Goal: Transaction & Acquisition: Book appointment/travel/reservation

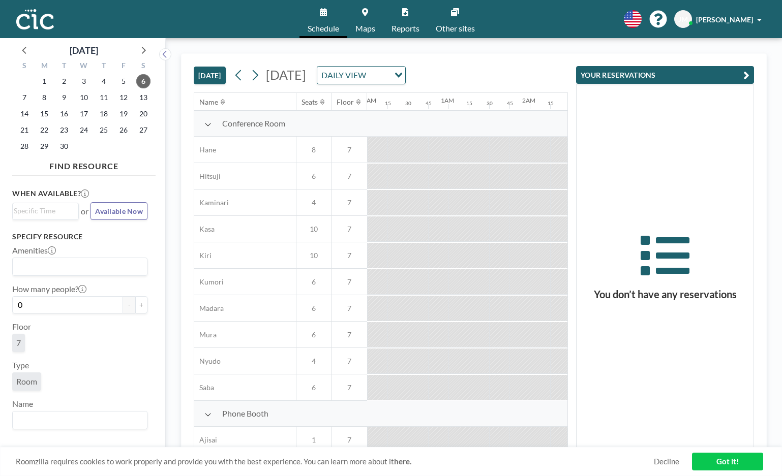
scroll to position [0, 936]
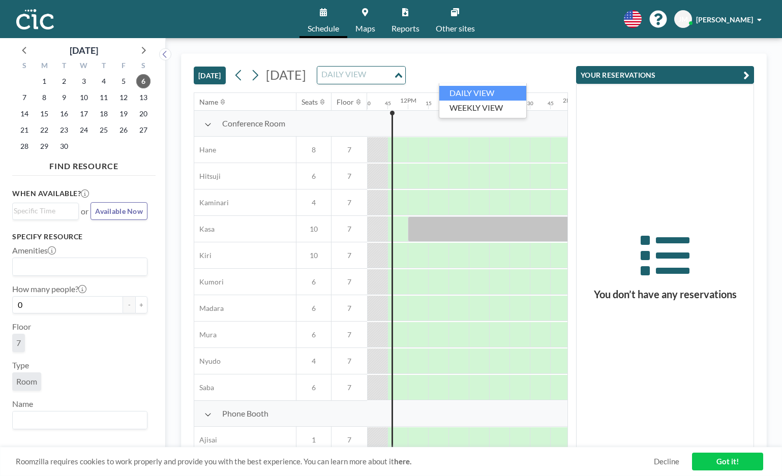
click at [393, 81] on input "Search for option" at bounding box center [355, 75] width 74 height 13
click at [508, 106] on li "WEEKLY VIEW" at bounding box center [482, 108] width 87 height 15
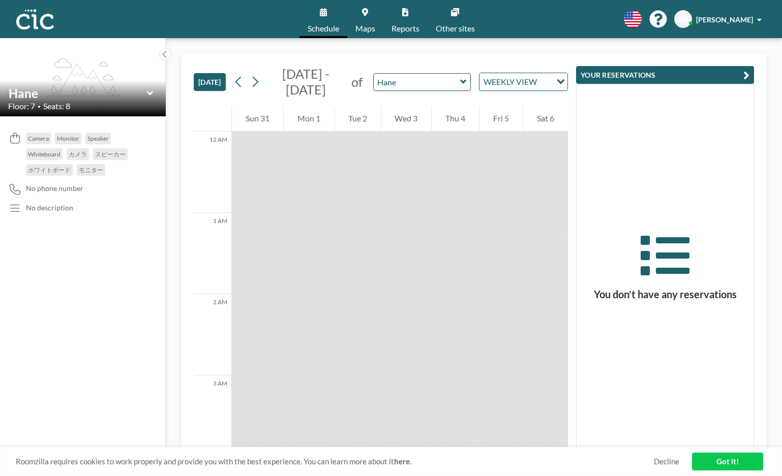
scroll to position [936, 0]
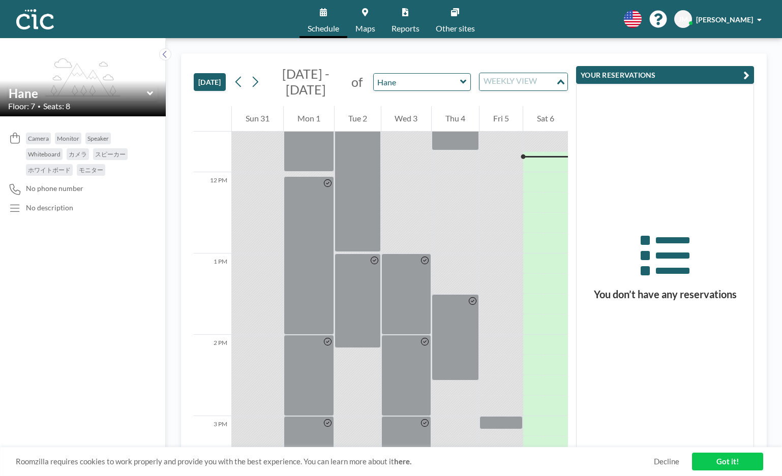
click at [547, 83] on input "Search for option" at bounding box center [518, 81] width 74 height 13
click at [541, 96] on li "DAILY VIEW" at bounding box center [523, 100] width 87 height 15
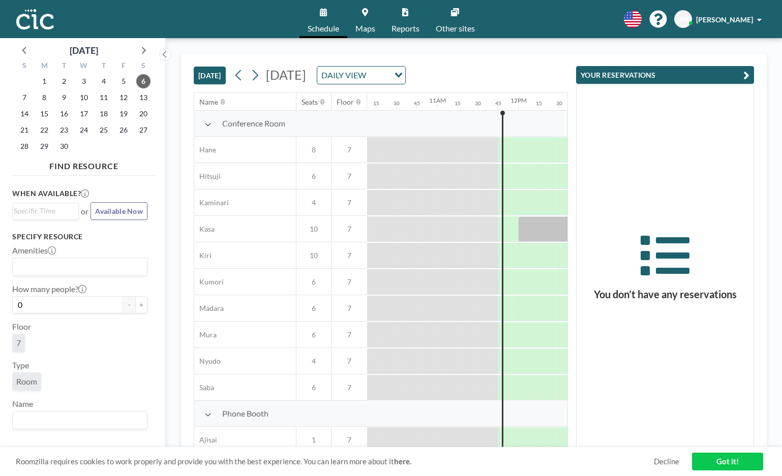
scroll to position [0, 936]
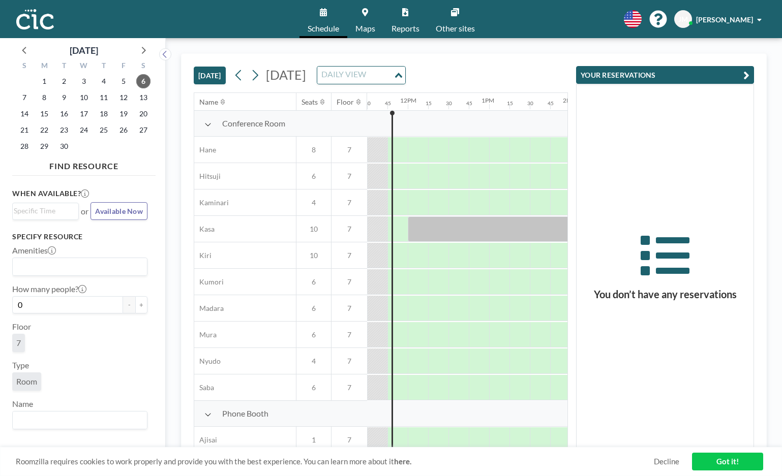
click at [402, 75] on icon "Search for option" at bounding box center [398, 75] width 7 height 5
click at [306, 76] on span "[DATE]" at bounding box center [286, 74] width 40 height 15
click at [217, 73] on button "[DATE]" at bounding box center [210, 76] width 32 height 18
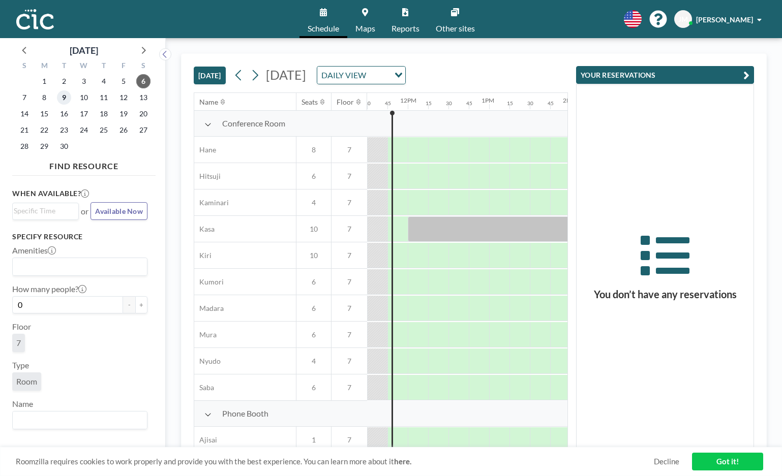
click at [64, 98] on span "9" at bounding box center [64, 98] width 14 height 14
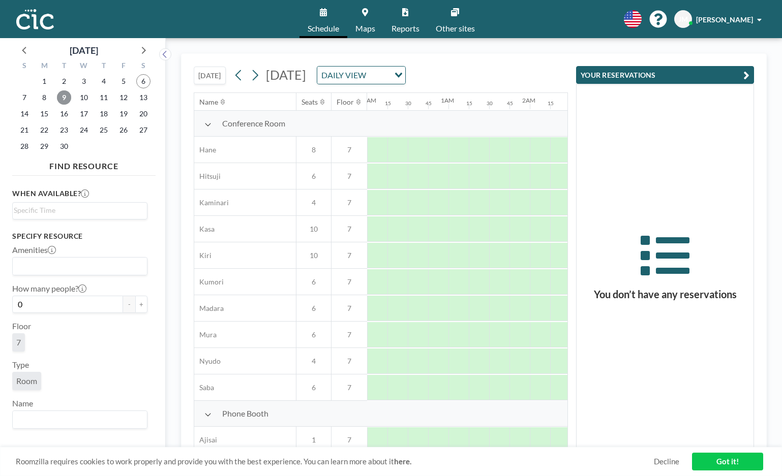
scroll to position [0, 631]
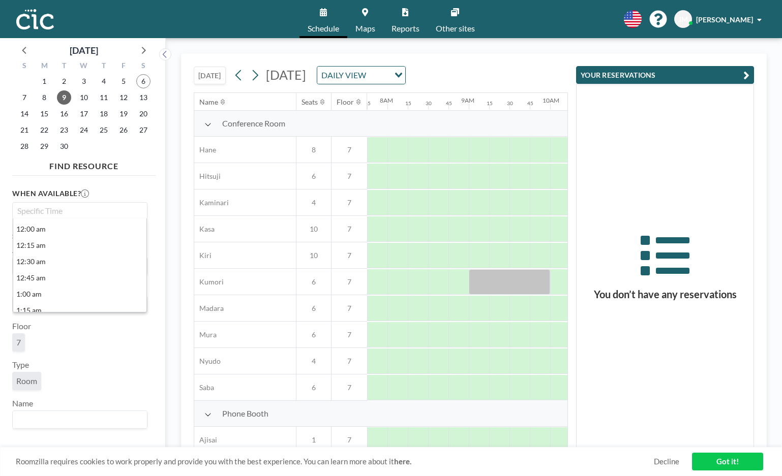
click at [76, 213] on input "Search for option" at bounding box center [78, 211] width 128 height 12
click at [80, 243] on li "2:00 pm" at bounding box center [79, 245] width 133 height 16
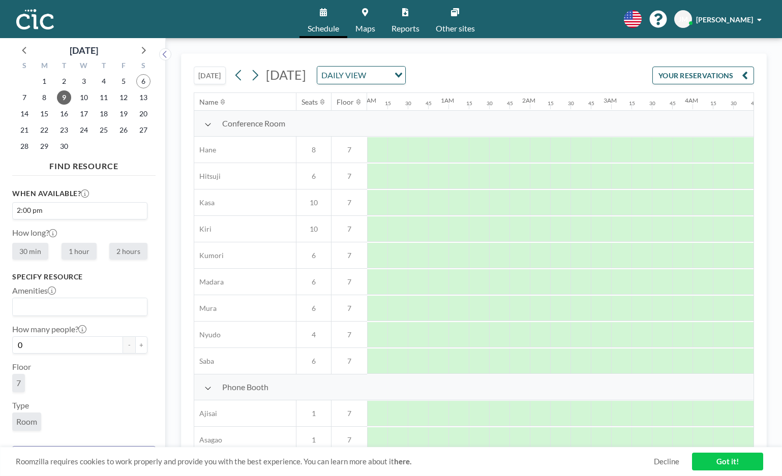
scroll to position [0, 1119]
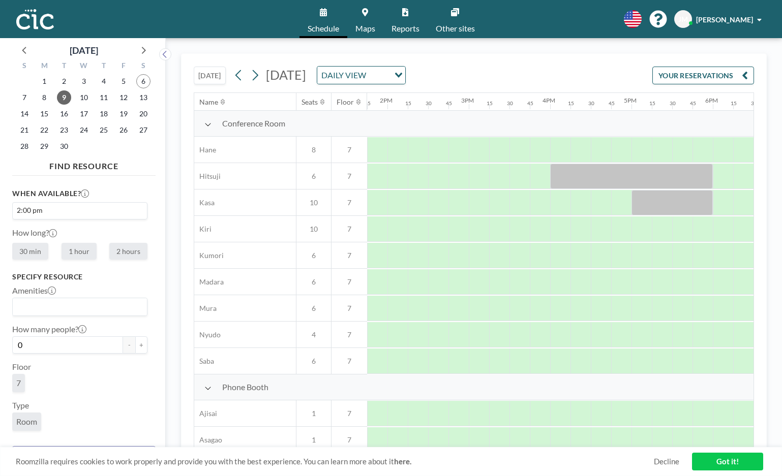
click at [363, 17] on link "Maps" at bounding box center [365, 19] width 36 height 38
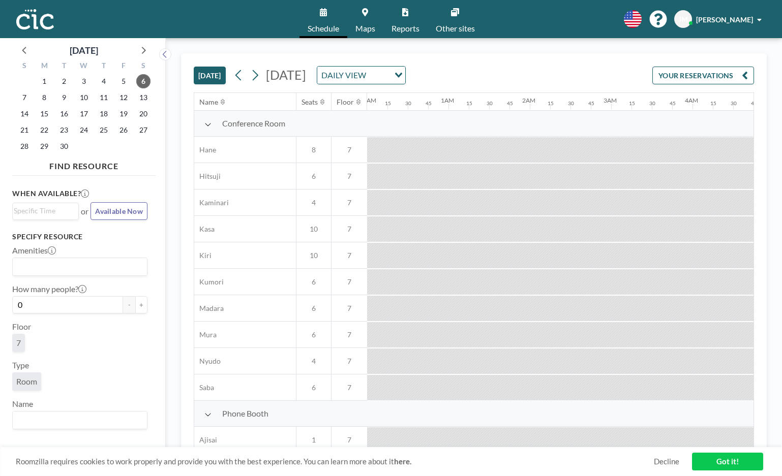
scroll to position [0, 936]
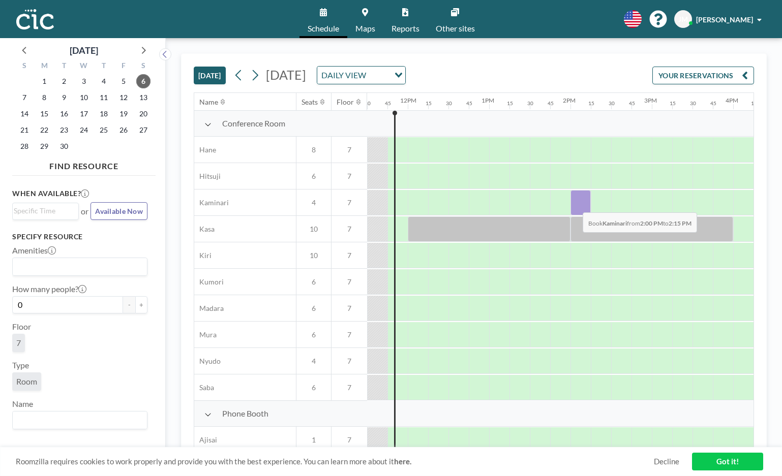
click at [575, 205] on div at bounding box center [581, 202] width 20 height 25
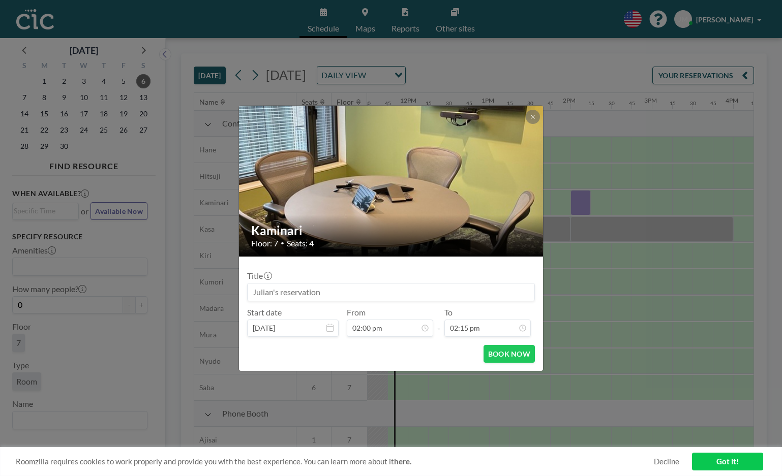
click at [387, 289] on input at bounding box center [391, 292] width 287 height 17
click at [530, 114] on icon at bounding box center [533, 117] width 6 height 6
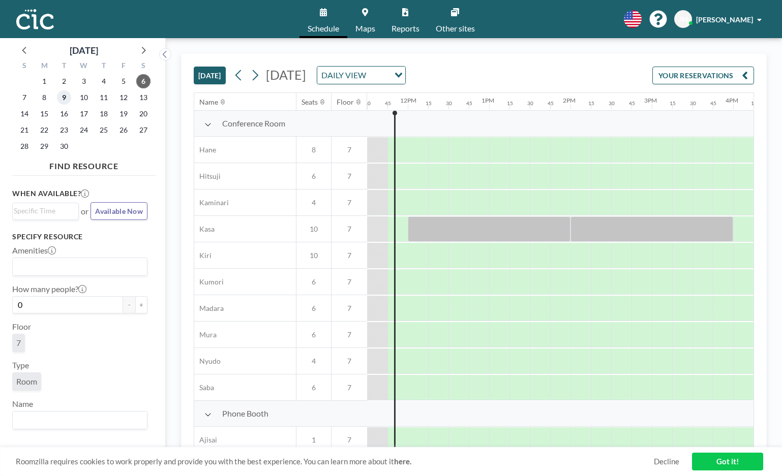
click at [64, 96] on span "9" at bounding box center [64, 98] width 14 height 14
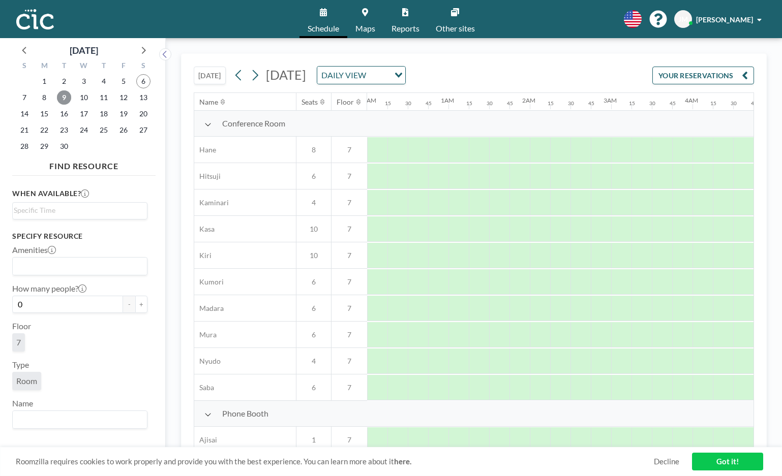
scroll to position [0, 631]
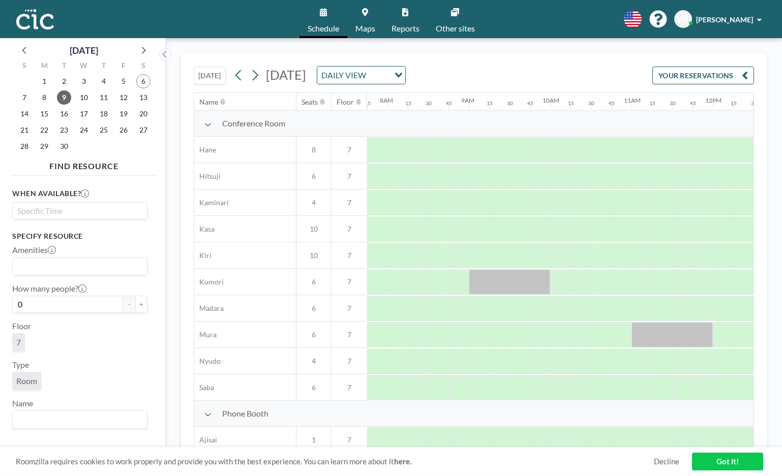
click at [83, 208] on input "Search for option" at bounding box center [78, 211] width 128 height 12
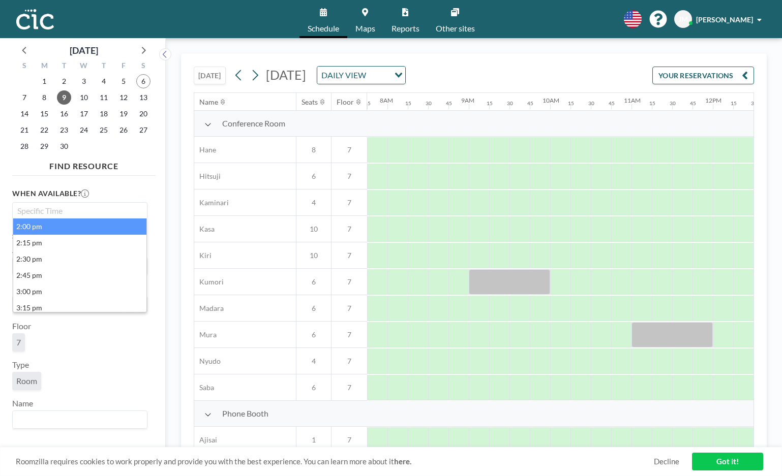
click at [75, 229] on li "2:00 pm" at bounding box center [79, 227] width 133 height 16
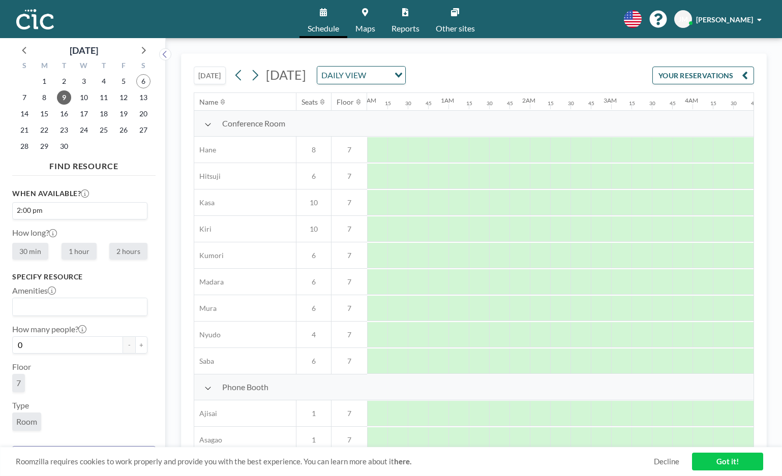
scroll to position [0, 1119]
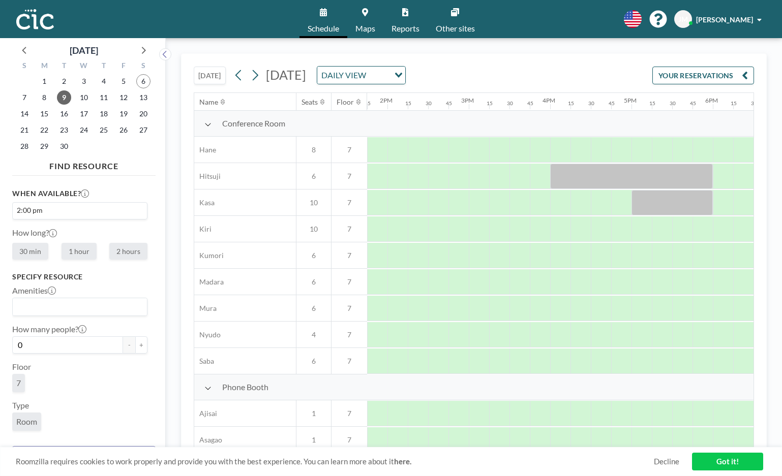
click at [80, 252] on label "1 hour" at bounding box center [79, 251] width 35 height 17
radio input "true"
click at [394, 175] on div at bounding box center [397, 176] width 20 height 25
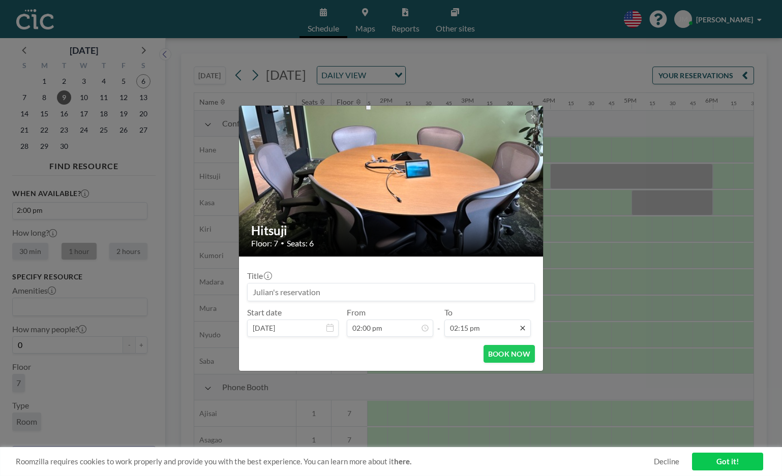
scroll to position [1014, 0]
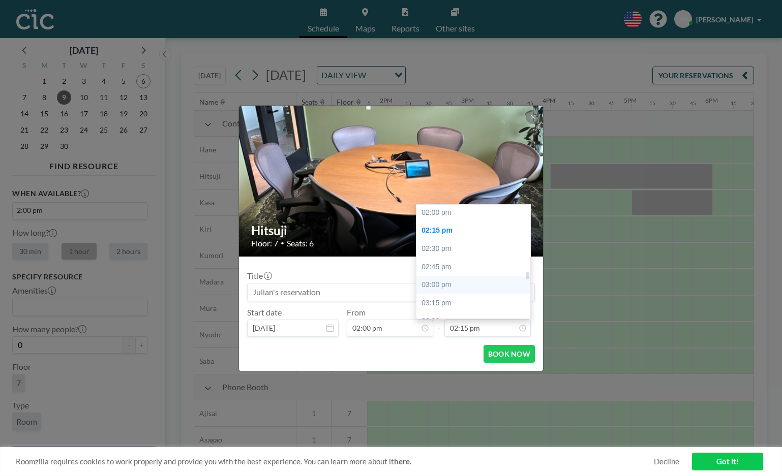
click at [486, 276] on div "03:00 pm" at bounding box center [473, 285] width 114 height 18
type input "03:00 pm"
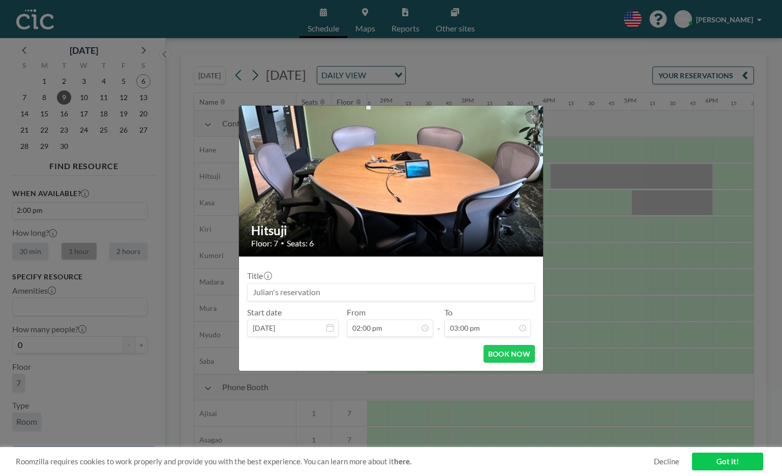
click at [449, 291] on input at bounding box center [391, 292] width 287 height 17
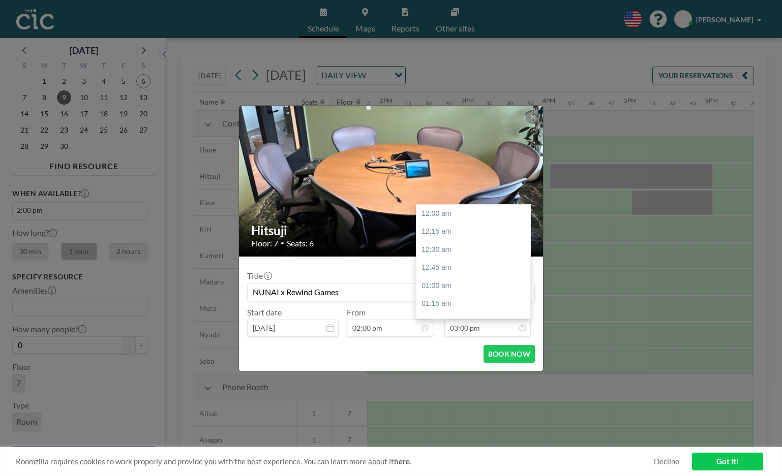
scroll to position [1068, 0]
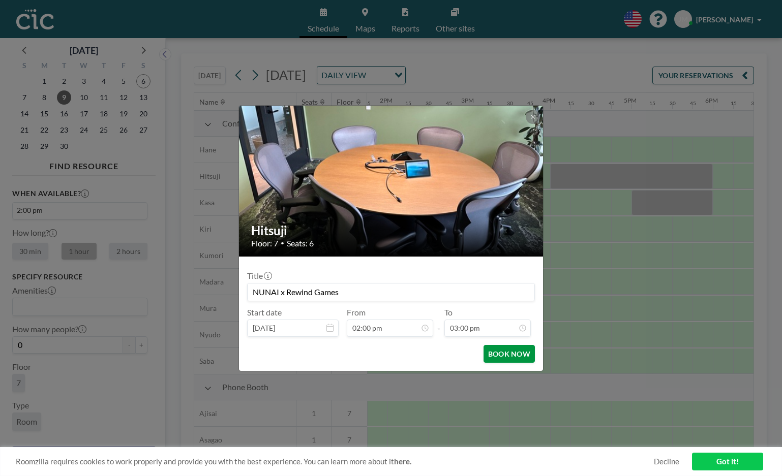
type input "NUNAI x Rewind Games"
click at [510, 351] on button "BOOK NOW" at bounding box center [509, 354] width 51 height 18
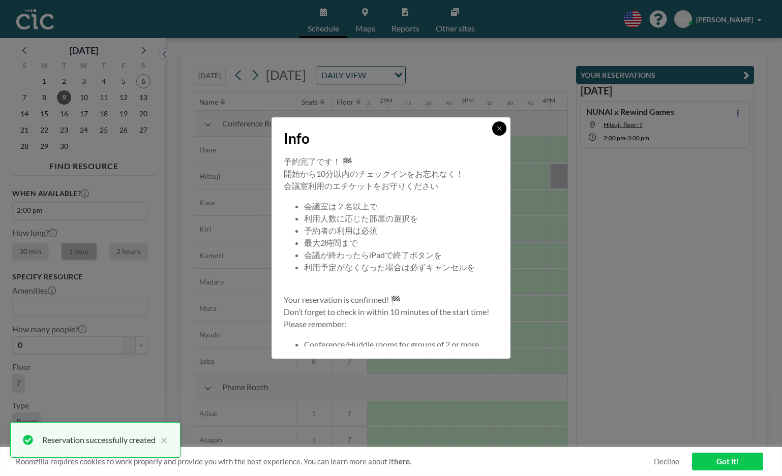
click at [499, 127] on icon at bounding box center [499, 129] width 6 height 6
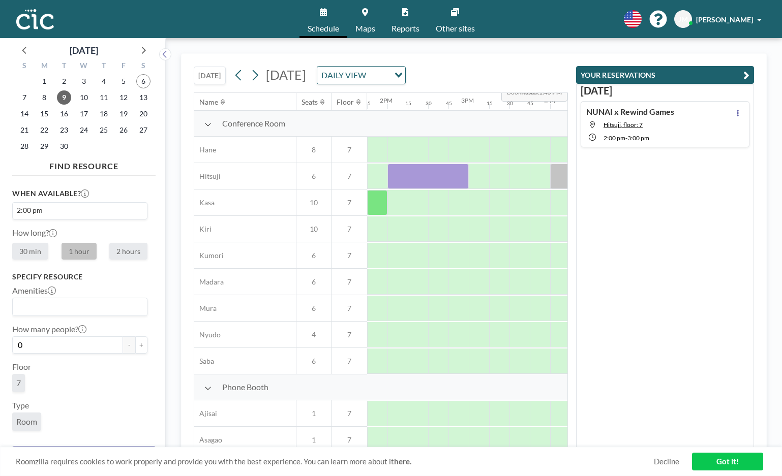
click at [665, 74] on button "YOUR RESERVATIONS" at bounding box center [665, 75] width 178 height 18
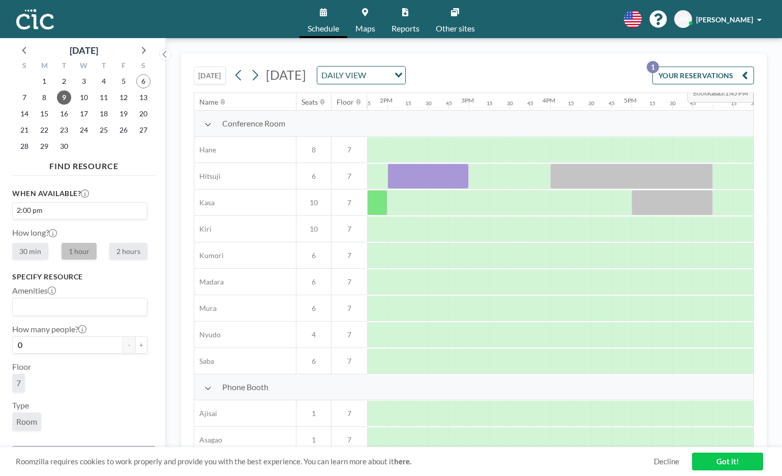
click at [692, 75] on button "YOUR RESERVATIONS 1" at bounding box center [703, 76] width 102 height 18
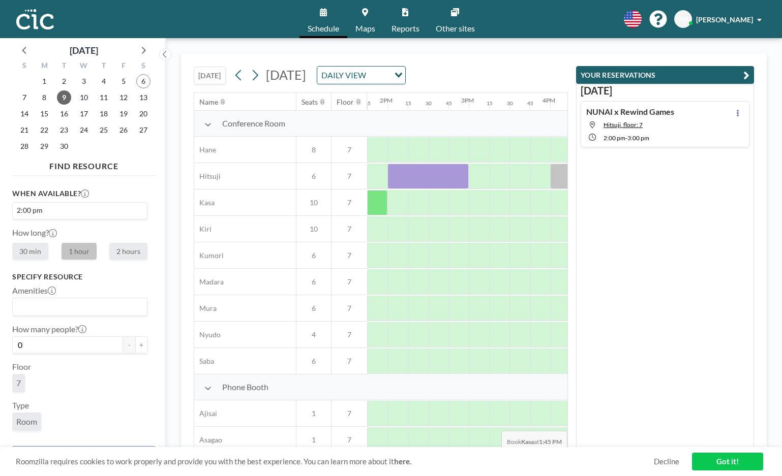
click at [712, 459] on link "Got it!" at bounding box center [727, 462] width 71 height 18
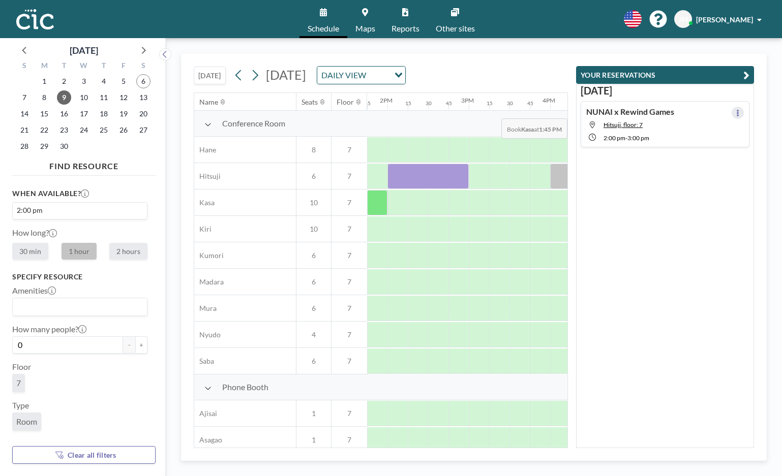
click at [739, 111] on icon at bounding box center [738, 113] width 4 height 7
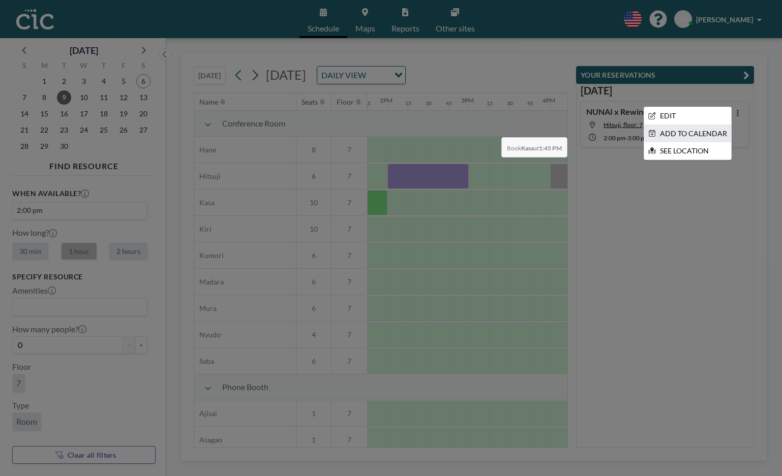
click at [699, 130] on li "ADD TO CALENDAR" at bounding box center [687, 133] width 87 height 17
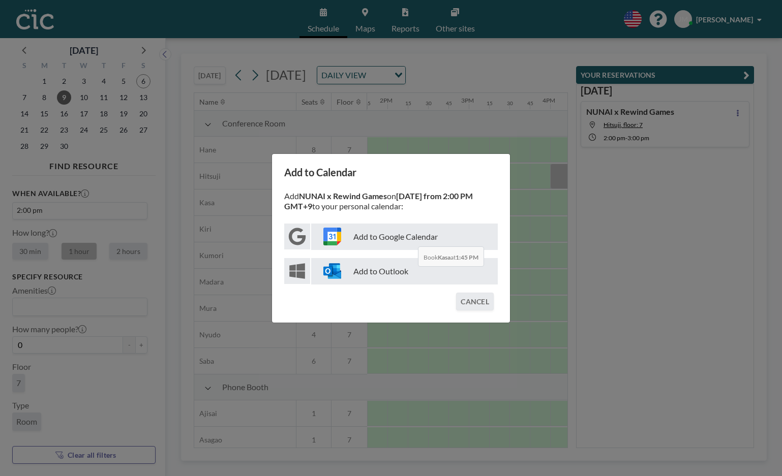
click at [410, 239] on p "Add to Google Calendar" at bounding box center [404, 237] width 187 height 26
click at [466, 300] on button "CANCEL" at bounding box center [475, 302] width 38 height 18
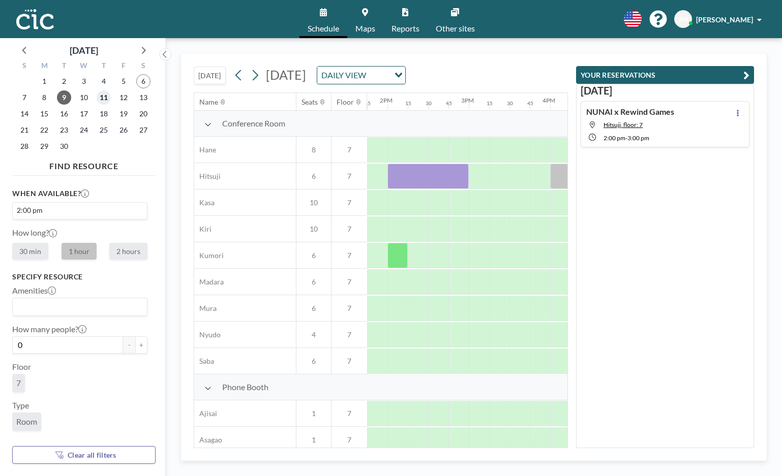
click at [104, 99] on span "11" at bounding box center [104, 98] width 14 height 14
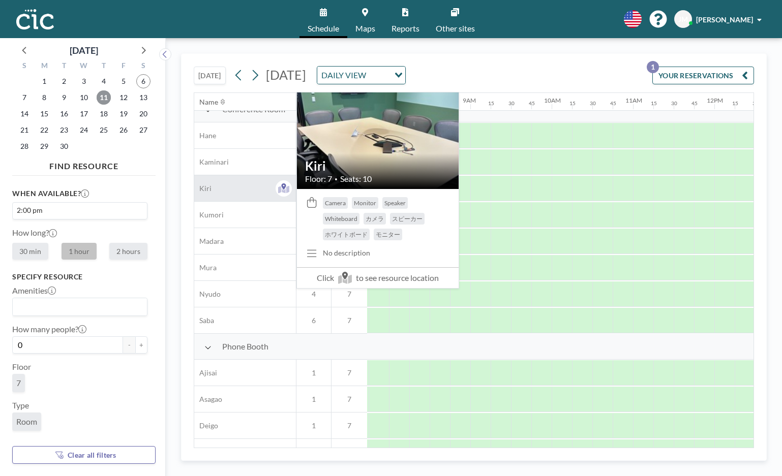
scroll to position [0, 629]
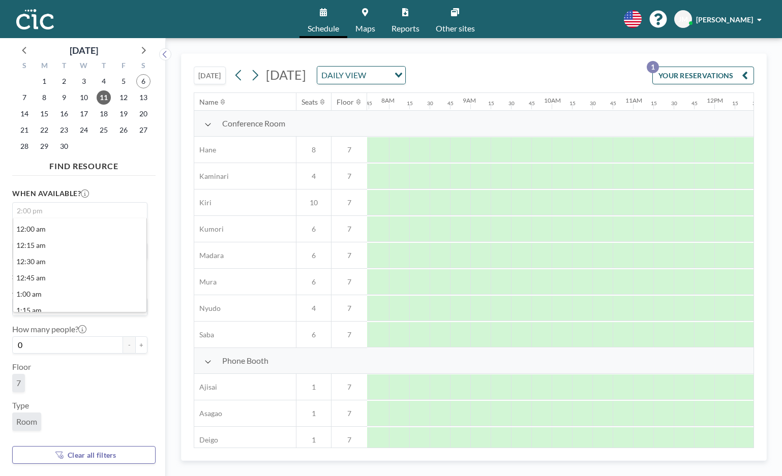
click at [59, 210] on input "Search for option" at bounding box center [78, 211] width 128 height 12
click at [48, 246] on li "3:00 pm" at bounding box center [79, 243] width 133 height 16
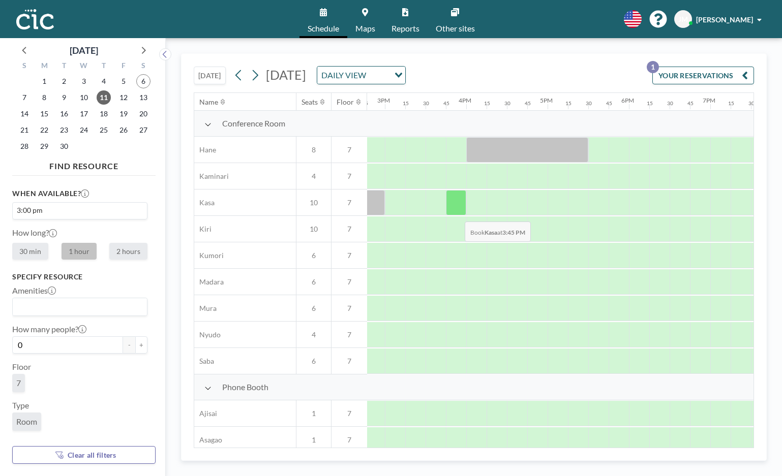
scroll to position [0, 1203]
click at [238, 71] on icon at bounding box center [239, 75] width 10 height 15
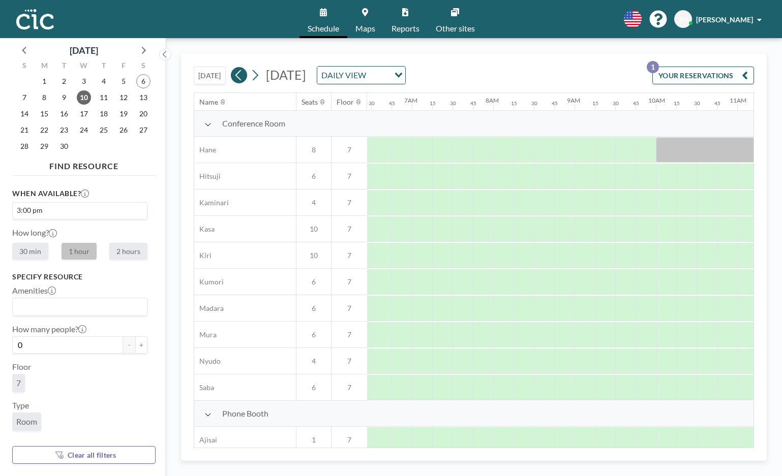
scroll to position [0, 631]
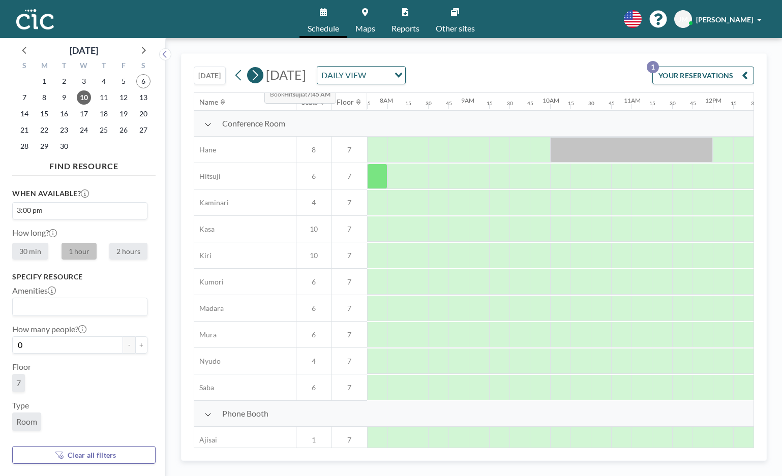
click at [256, 76] on icon at bounding box center [255, 75] width 10 height 15
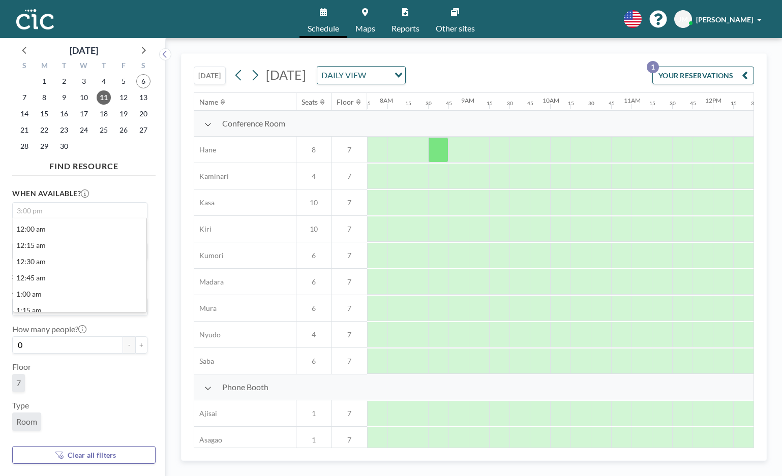
click at [55, 211] on input "Search for option" at bounding box center [78, 211] width 128 height 12
click at [79, 261] on li "3:00 pm" at bounding box center [79, 259] width 133 height 16
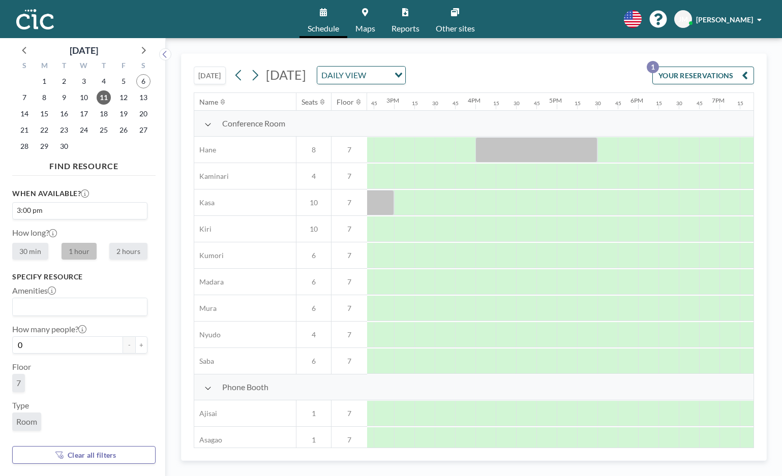
scroll to position [0, 1200]
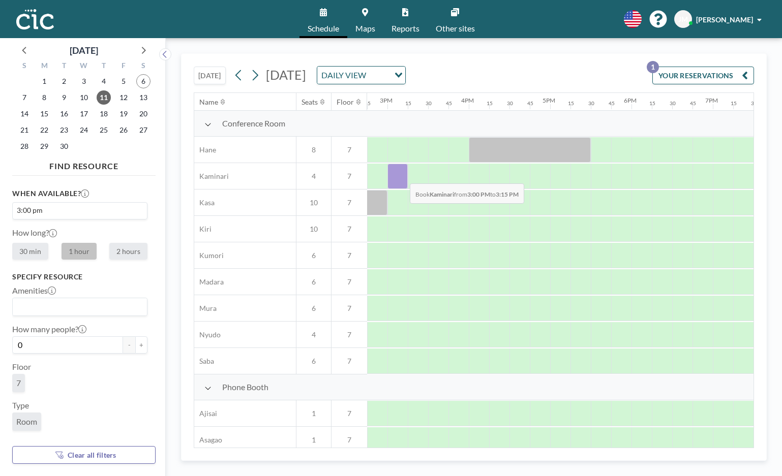
click at [402, 176] on div at bounding box center [397, 176] width 20 height 25
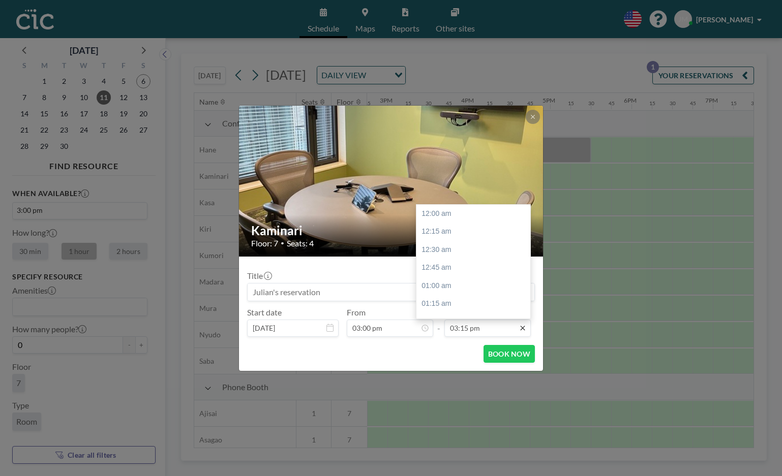
scroll to position [1086, 0]
click at [493, 278] on div "04:00 pm" at bounding box center [473, 287] width 114 height 18
type input "04:00 pm"
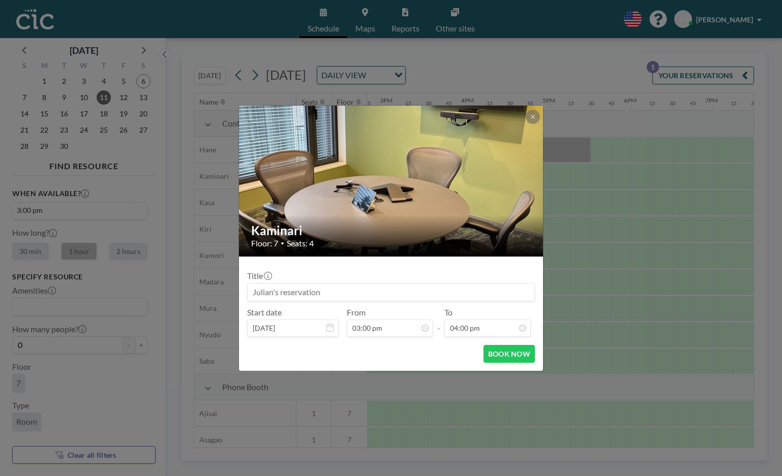
click at [387, 296] on input at bounding box center [391, 292] width 287 height 17
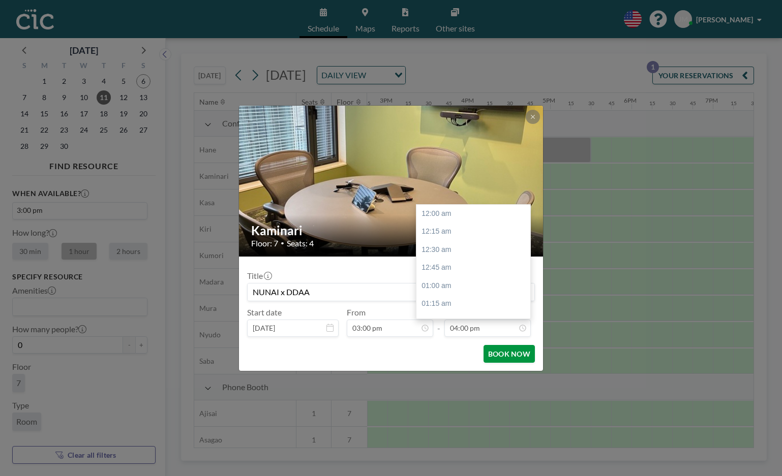
scroll to position [1139, 0]
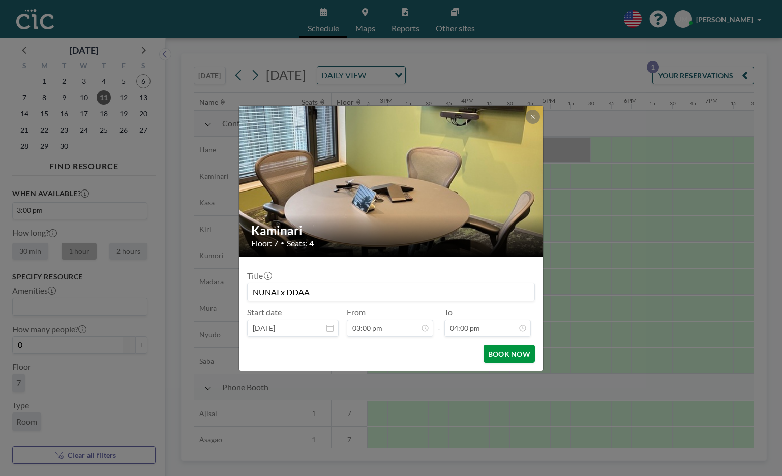
type input "NUNAI x DDAA"
click at [499, 353] on button "BOOK NOW" at bounding box center [509, 354] width 51 height 18
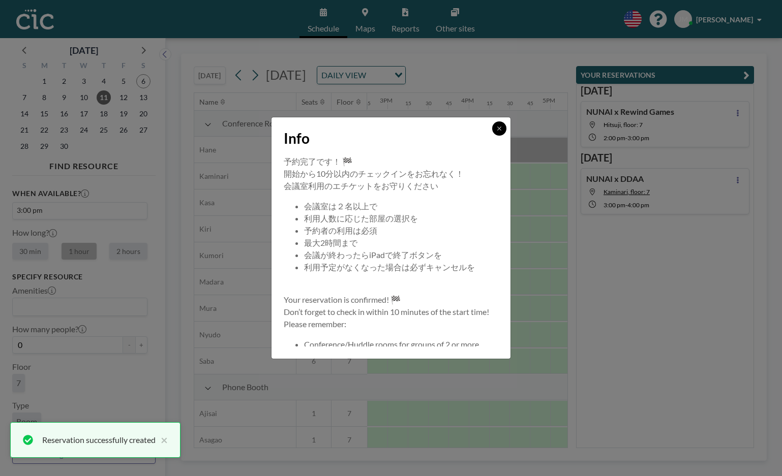
click at [501, 127] on icon at bounding box center [499, 129] width 6 height 6
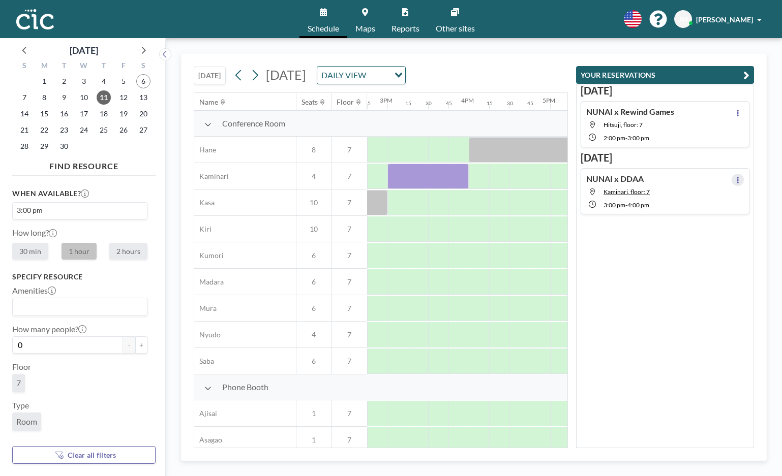
click at [736, 178] on icon at bounding box center [738, 180] width 4 height 7
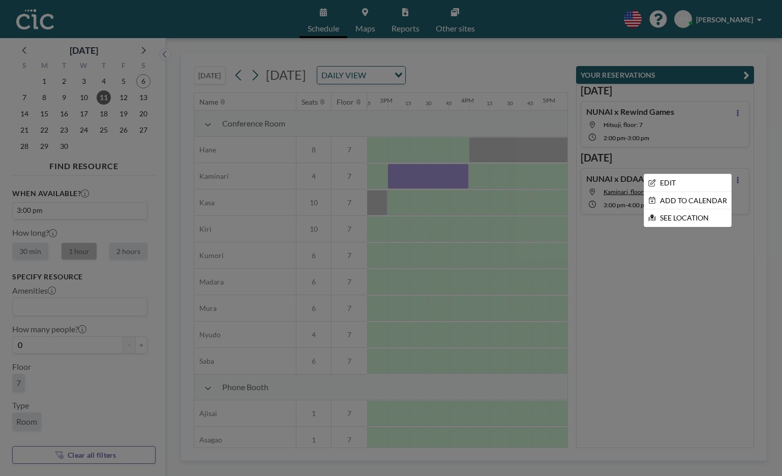
click at [736, 178] on div at bounding box center [391, 238] width 782 height 476
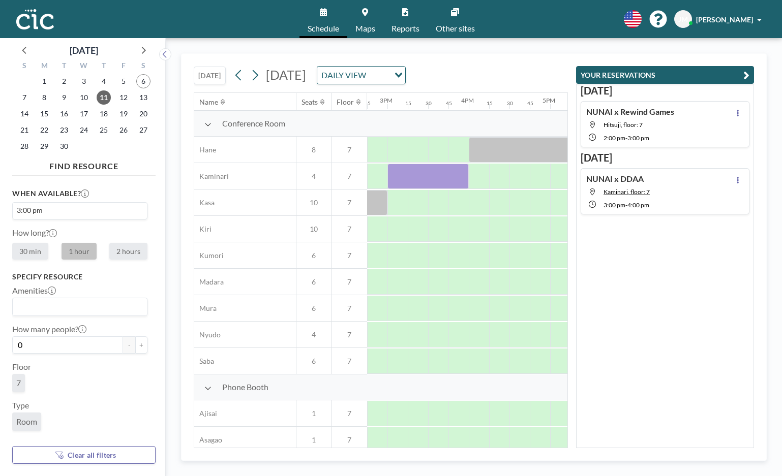
click at [715, 182] on div "NUNAI x DDAA Kaminari, floor: 7 3:00 PM - 4:00 PM" at bounding box center [665, 191] width 169 height 46
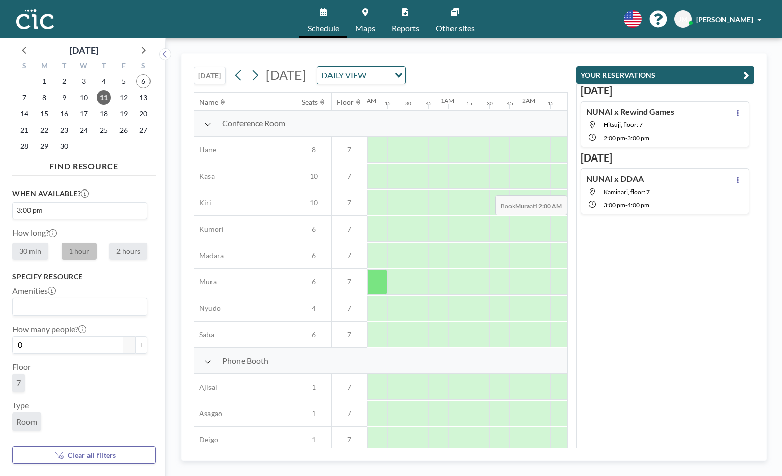
click at [688, 188] on div "NUNAI x DDAA Kaminari, floor: 7 3:00 PM - 4:00 PM" at bounding box center [665, 191] width 169 height 46
click at [741, 175] on button at bounding box center [738, 180] width 12 height 12
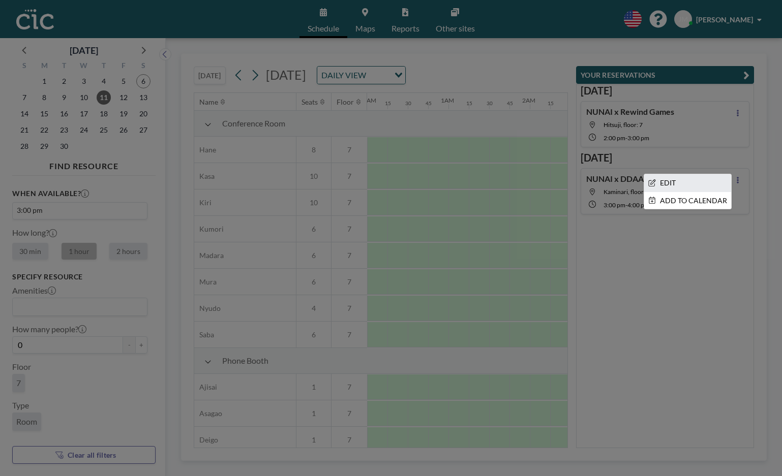
click at [718, 186] on li "EDIT" at bounding box center [687, 182] width 87 height 17
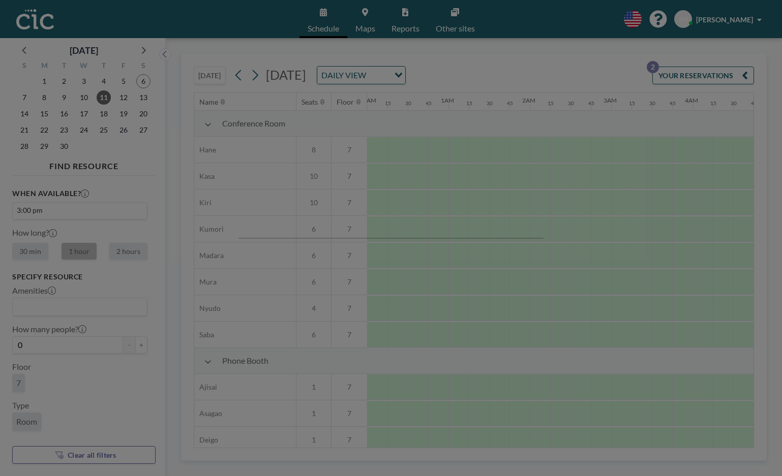
click at [552, 47] on div at bounding box center [391, 238] width 782 height 476
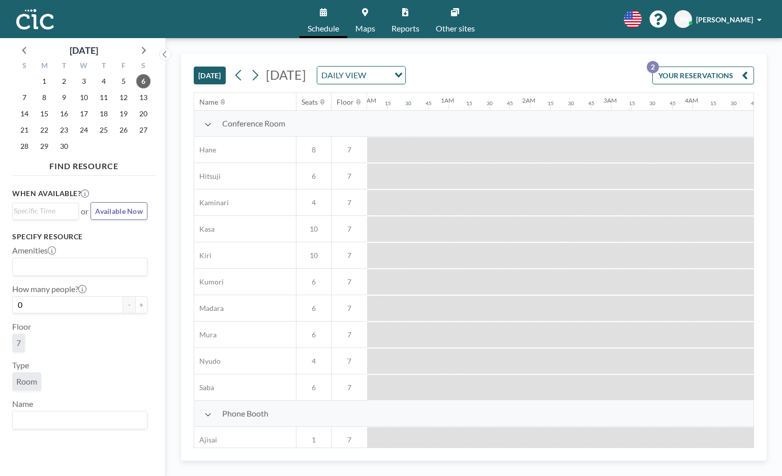
click at [721, 77] on button "YOUR RESERVATIONS 2" at bounding box center [703, 76] width 102 height 18
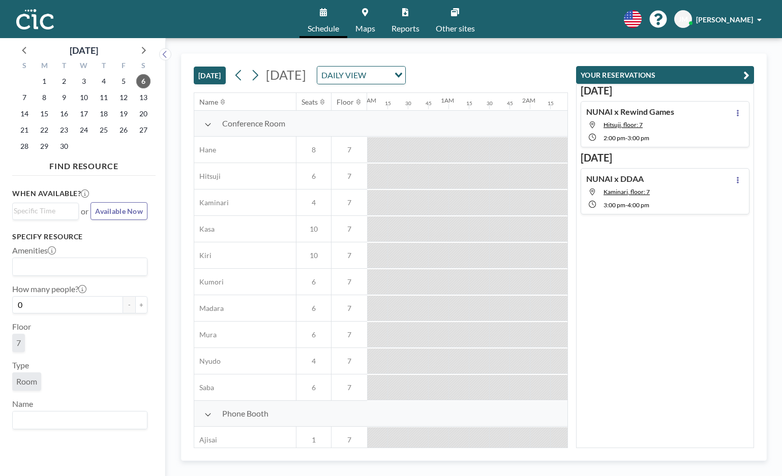
click at [714, 186] on div "NUNAI x DDAA Kaminari, floor: 7 3:00 PM - 4:00 PM" at bounding box center [665, 191] width 169 height 46
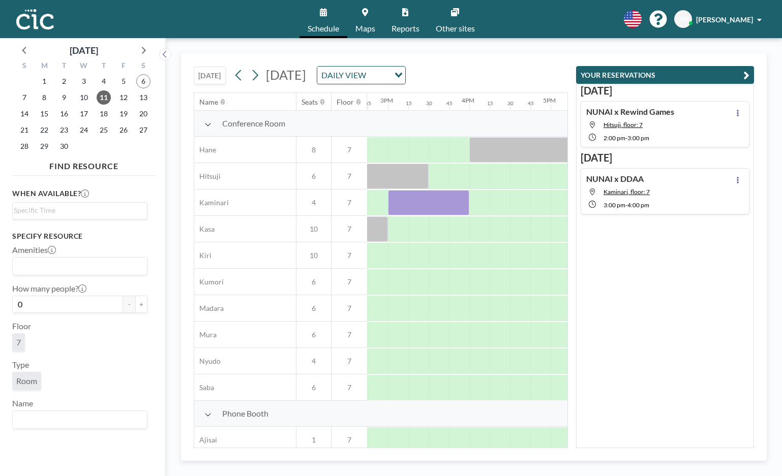
scroll to position [0, 1200]
click at [738, 177] on icon at bounding box center [738, 180] width 2 height 7
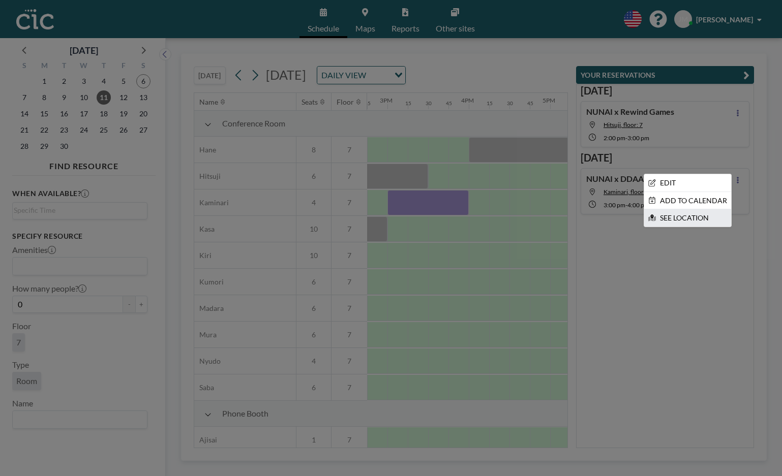
click at [695, 220] on li "SEE LOCATION" at bounding box center [687, 217] width 87 height 17
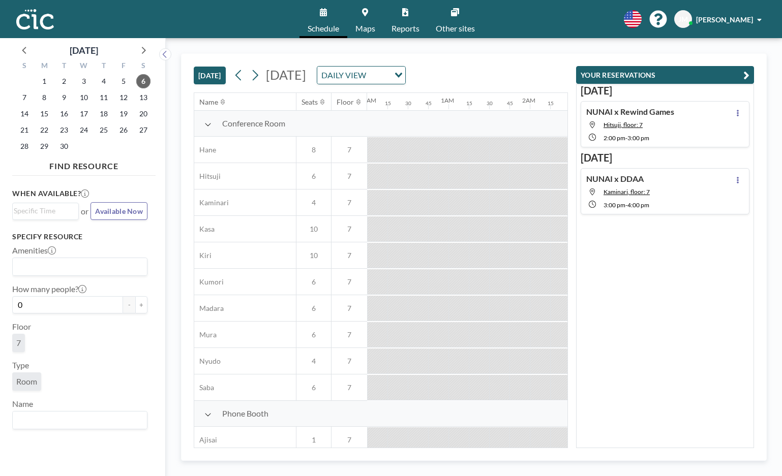
scroll to position [0, 956]
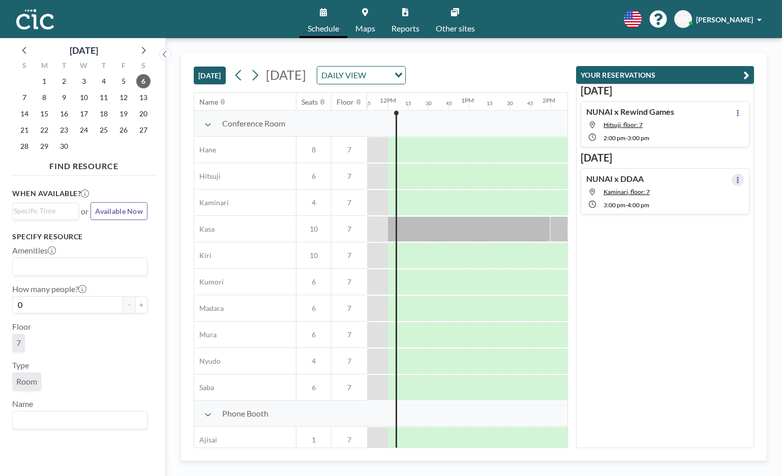
click at [737, 177] on icon at bounding box center [738, 180] width 2 height 7
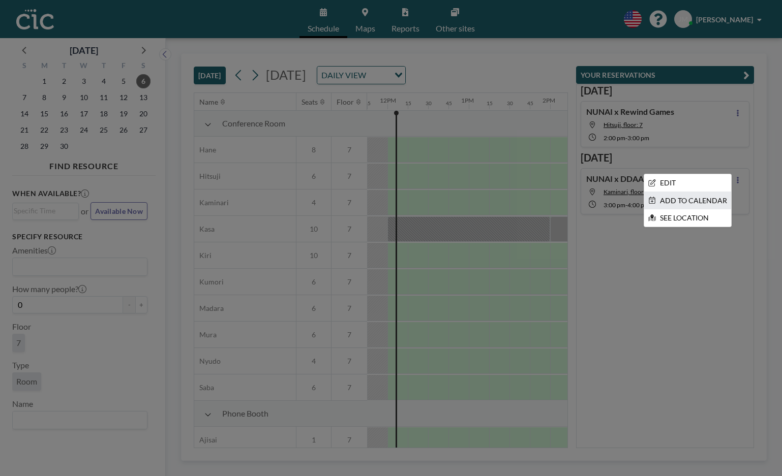
click at [692, 200] on li "ADD TO CALENDAR" at bounding box center [687, 200] width 87 height 17
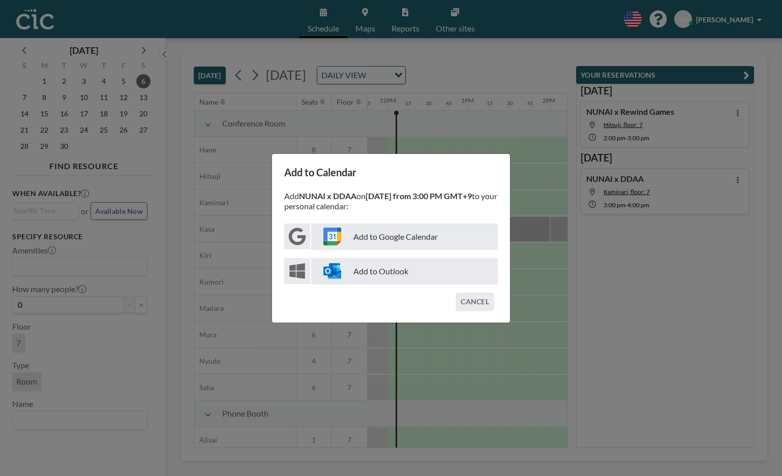
click at [400, 240] on p "Add to Google Calendar" at bounding box center [404, 237] width 187 height 26
